Goal: Transaction & Acquisition: Purchase product/service

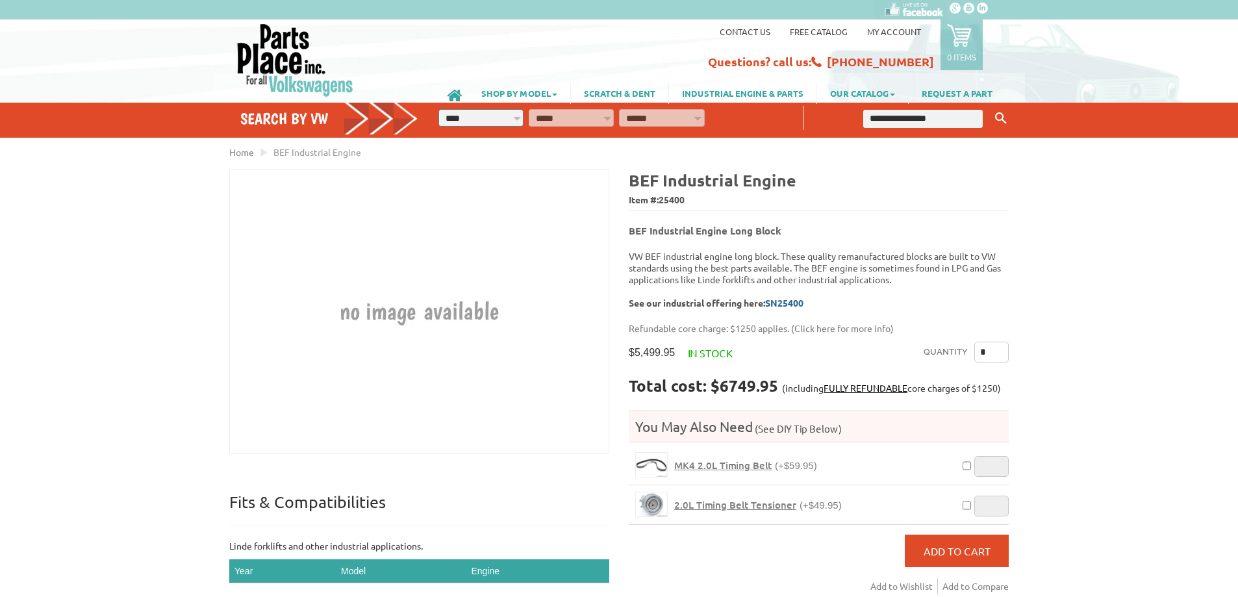
scroll to position [130, 0]
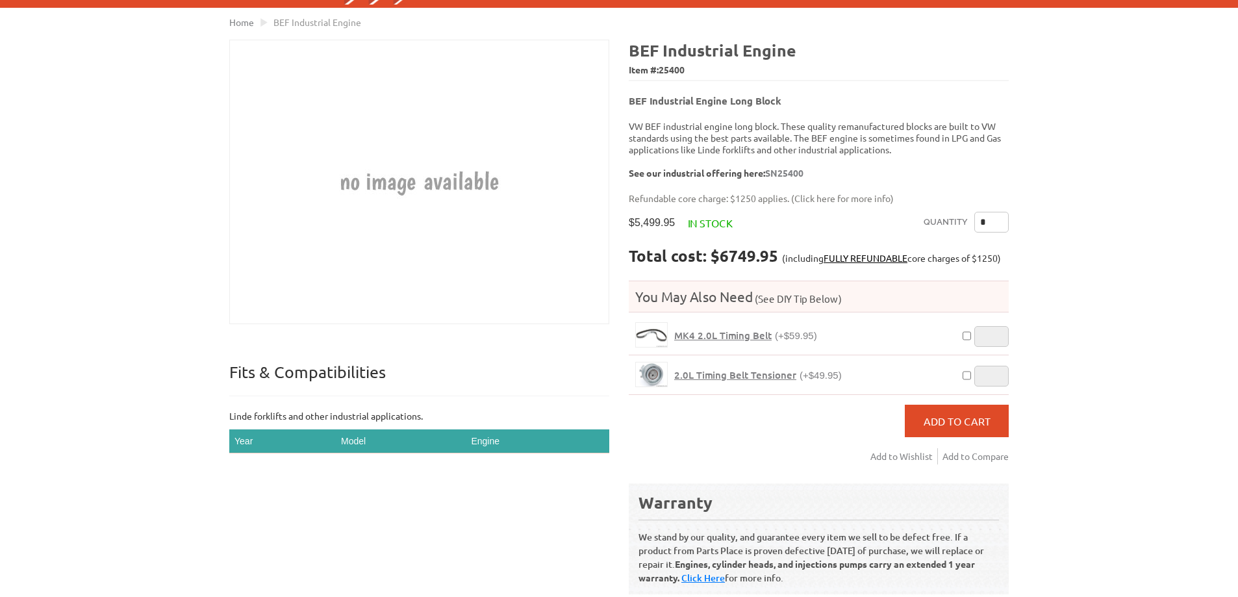
click at [715, 329] on span "MK4 2.0L Timing Belt" at bounding box center [722, 335] width 97 height 13
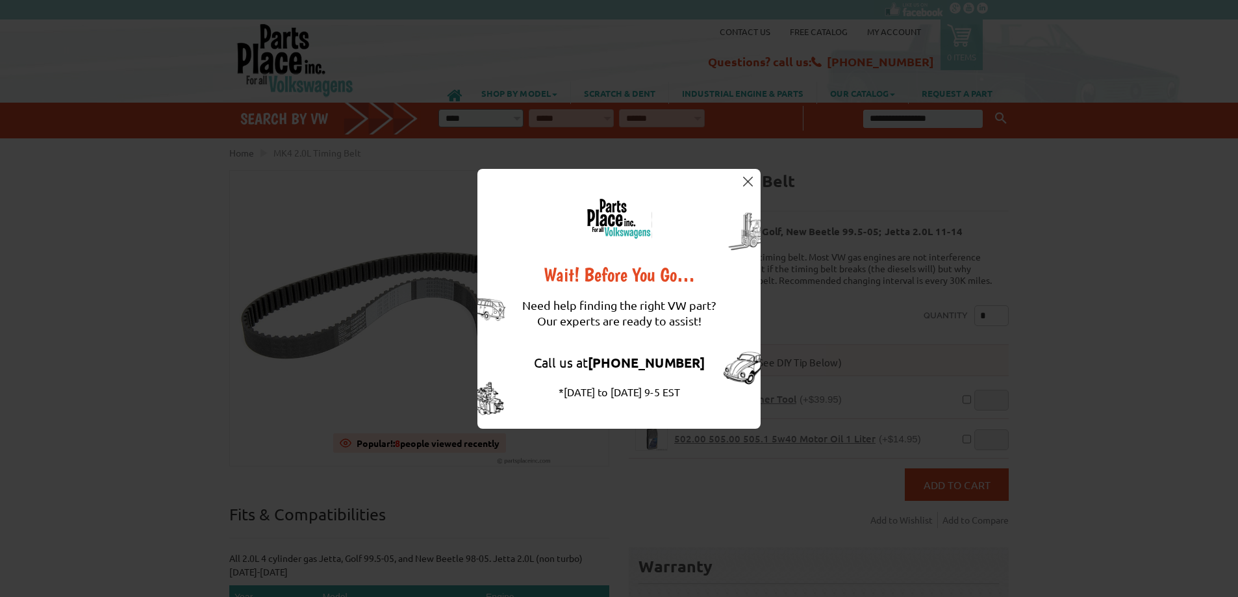
click at [754, 180] on div "Wait! Before You Go… Need help finding the right VW part? Our experts are ready…" at bounding box center [619, 299] width 283 height 260
click at [751, 180] on img at bounding box center [748, 182] width 10 height 10
